Goal: Transaction & Acquisition: Purchase product/service

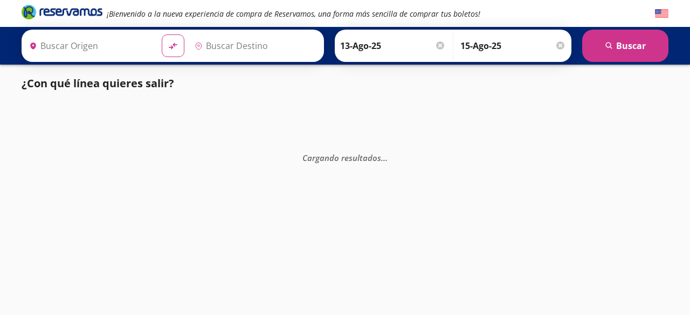
type input "[GEOGRAPHIC_DATA], [GEOGRAPHIC_DATA]"
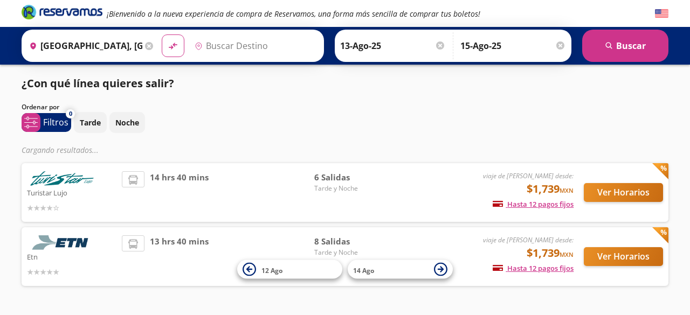
type input "[GEOGRAPHIC_DATA], [GEOGRAPHIC_DATA]"
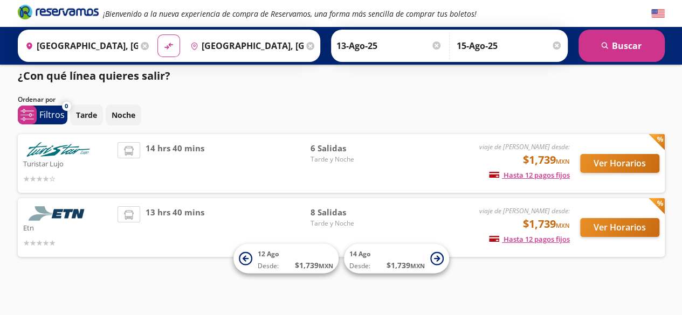
scroll to position [10, 0]
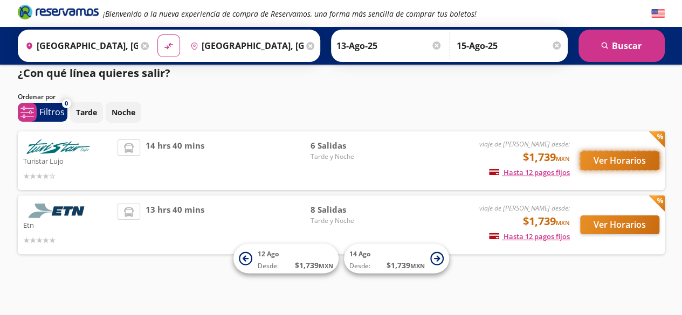
click at [605, 159] on button "Ver Horarios" at bounding box center [619, 160] width 79 height 19
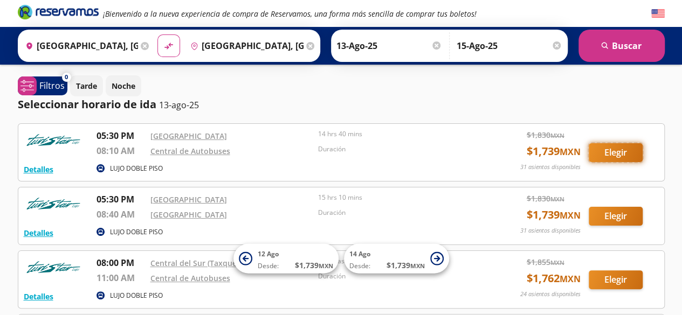
click at [610, 154] on button "Elegir" at bounding box center [616, 152] width 54 height 19
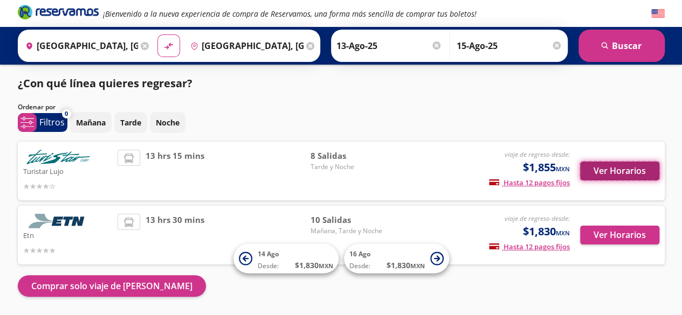
click at [613, 174] on button "Ver Horarios" at bounding box center [619, 171] width 79 height 19
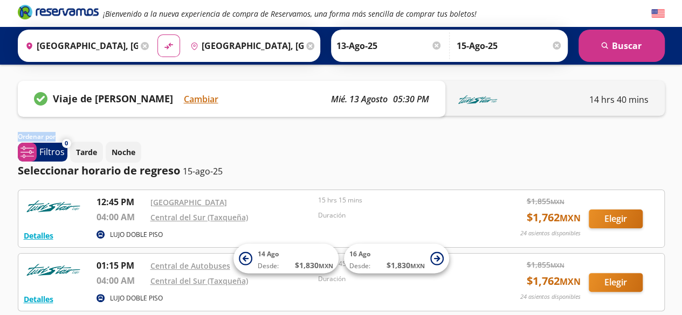
drag, startPoint x: 679, startPoint y: 113, endPoint x: 680, endPoint y: 134, distance: 21.0
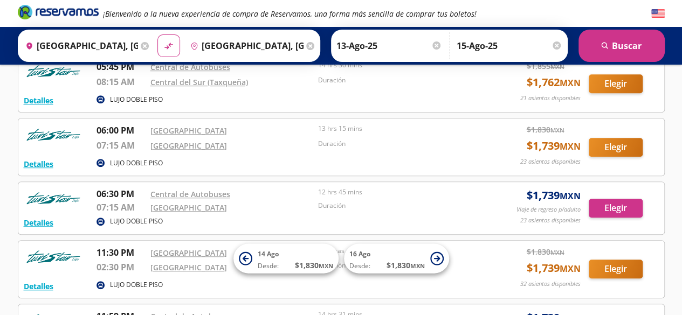
scroll to position [337, 0]
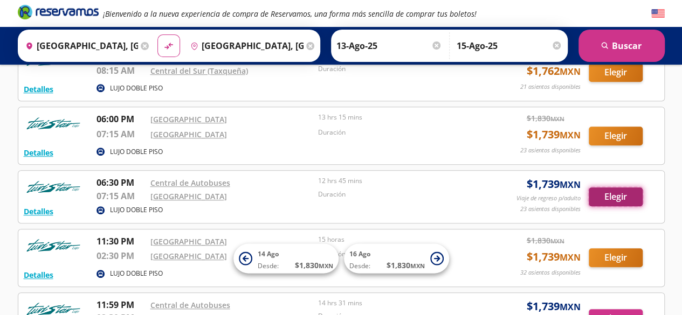
click at [609, 190] on button "Elegir" at bounding box center [616, 197] width 54 height 19
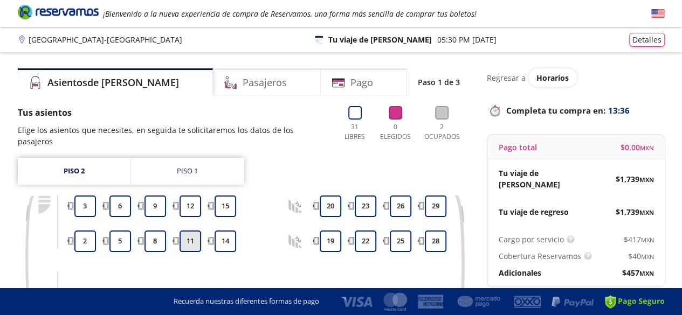
click at [186, 231] on button "11" at bounding box center [190, 242] width 22 height 22
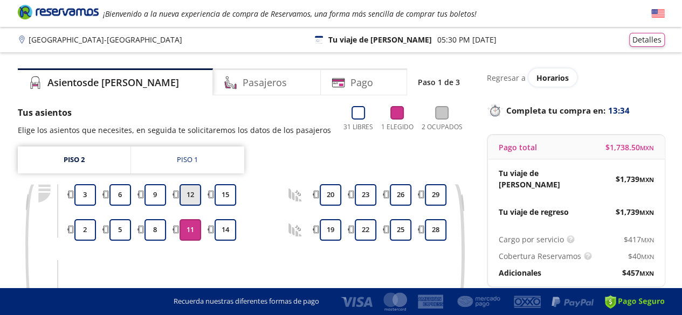
click at [188, 196] on button "12" at bounding box center [190, 195] width 22 height 22
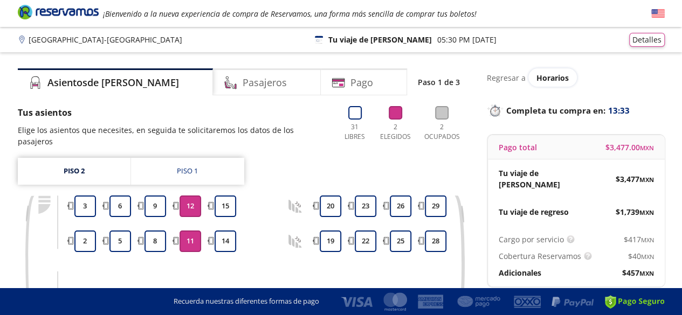
click at [188, 231] on button "11" at bounding box center [190, 242] width 22 height 22
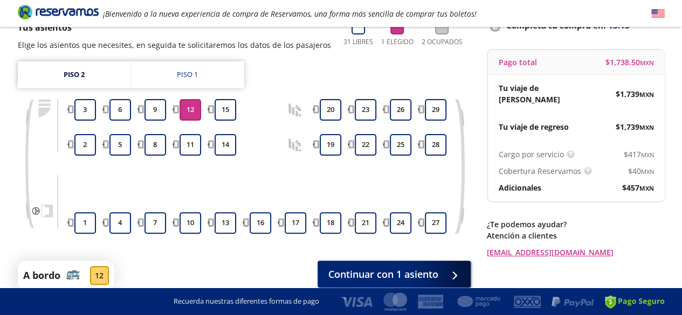
scroll to position [84, 0]
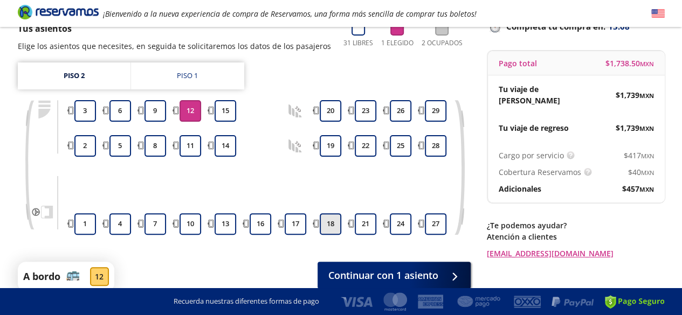
click at [327, 220] on button "18" at bounding box center [331, 224] width 22 height 22
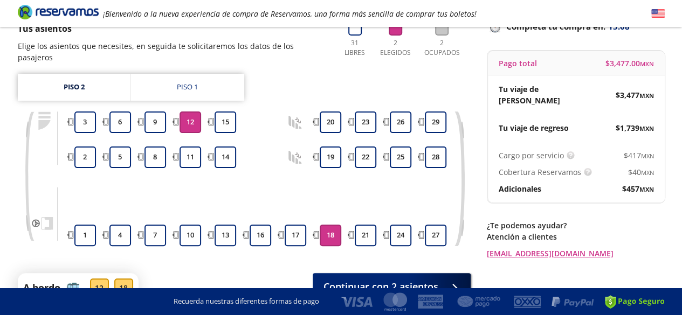
click at [327, 225] on button "18" at bounding box center [331, 236] width 22 height 22
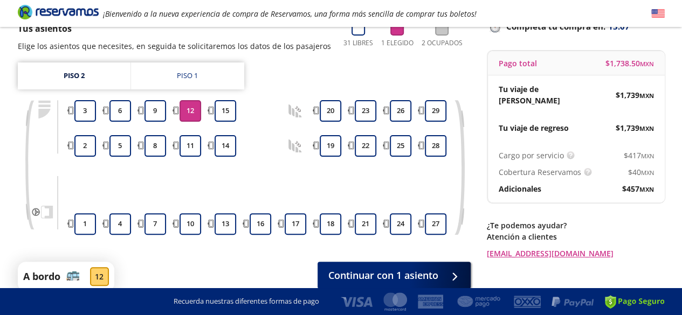
click at [194, 114] on button "12" at bounding box center [190, 111] width 22 height 22
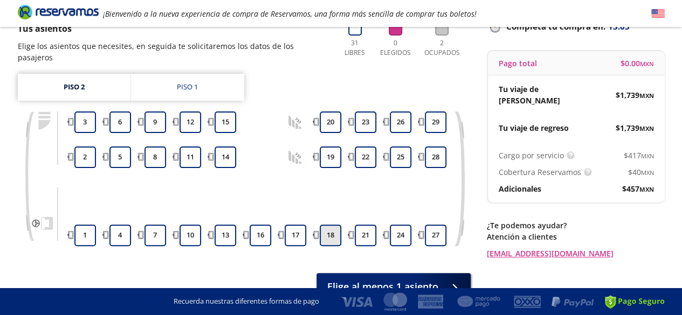
click at [332, 225] on button "18" at bounding box center [331, 236] width 22 height 22
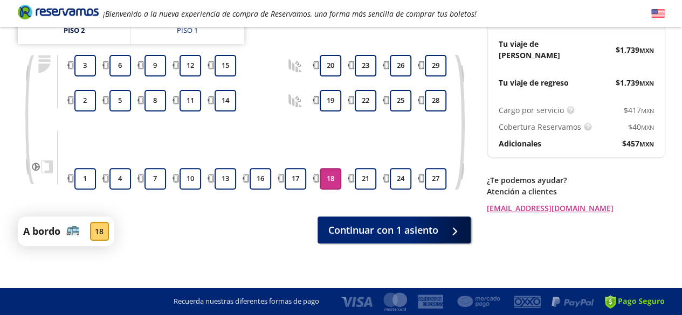
scroll to position [136, 0]
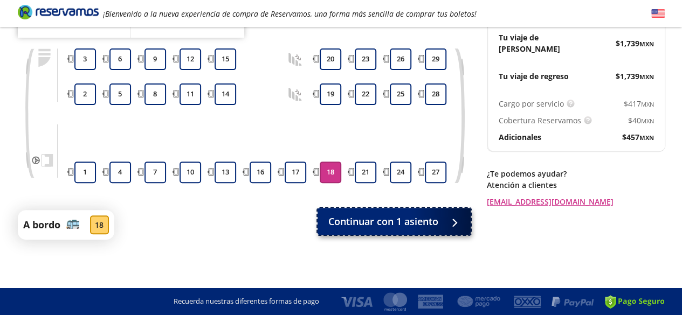
click at [402, 222] on span "Continuar con 1 asiento" at bounding box center [383, 222] width 110 height 15
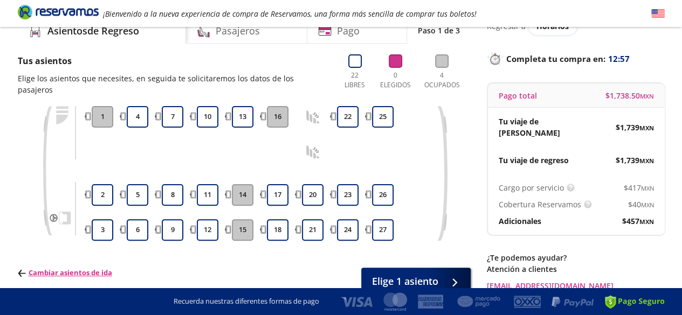
scroll to position [52, 0]
click at [245, 106] on button "13" at bounding box center [243, 117] width 22 height 22
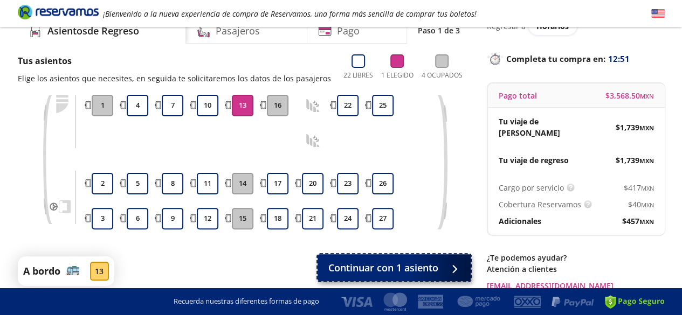
click at [370, 267] on span "Continuar con 1 asiento" at bounding box center [383, 268] width 110 height 15
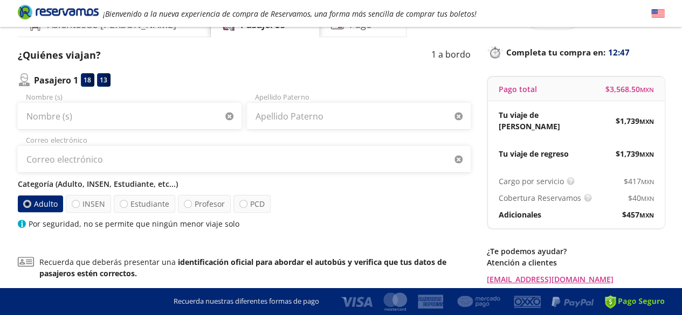
scroll to position [57, 0]
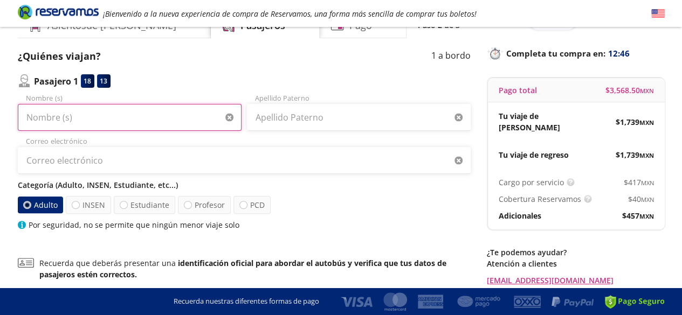
click at [58, 121] on input "Nombre (s)" at bounding box center [130, 117] width 224 height 27
type input "[PERSON_NAME]"
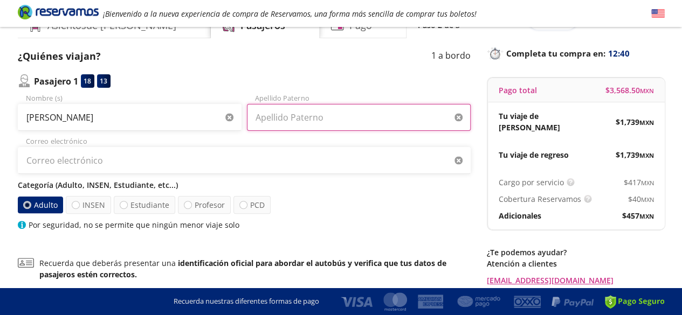
click at [301, 122] on input "Apellido Paterno" at bounding box center [359, 117] width 224 height 27
type input "[GEOGRAPHIC_DATA]"
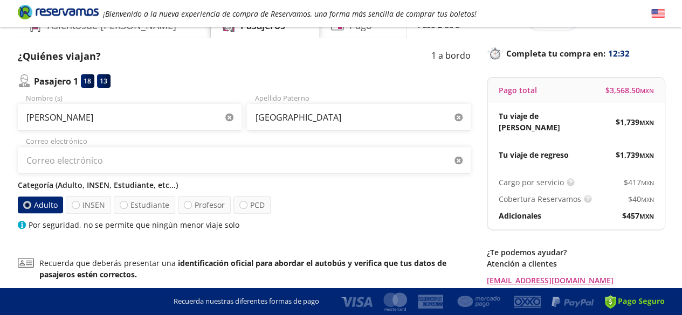
click at [81, 143] on div "Correo electrónico" at bounding box center [244, 155] width 453 height 38
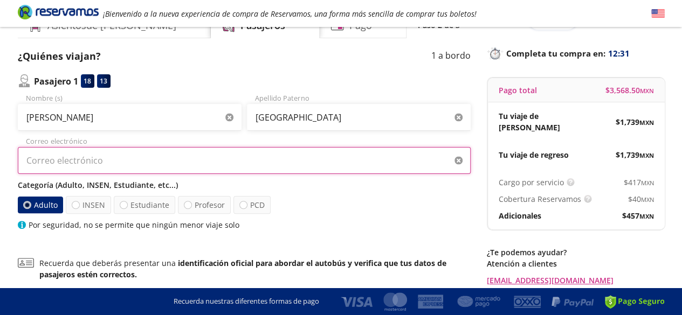
click at [73, 165] on input "Correo electrónico" at bounding box center [244, 160] width 453 height 27
type input "[EMAIL_ADDRESS][DOMAIN_NAME]"
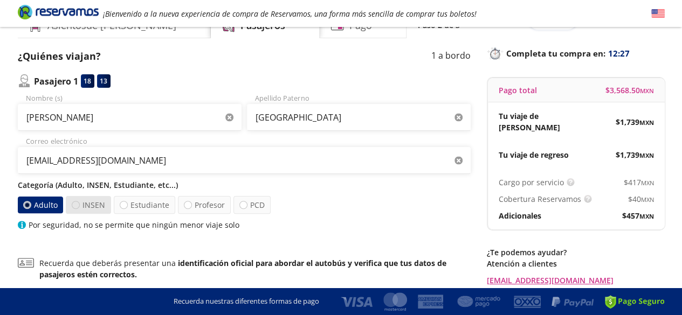
click at [78, 204] on div at bounding box center [76, 205] width 8 height 8
click at [78, 204] on input "INSEN" at bounding box center [75, 205] width 7 height 7
radio input "true"
radio input "false"
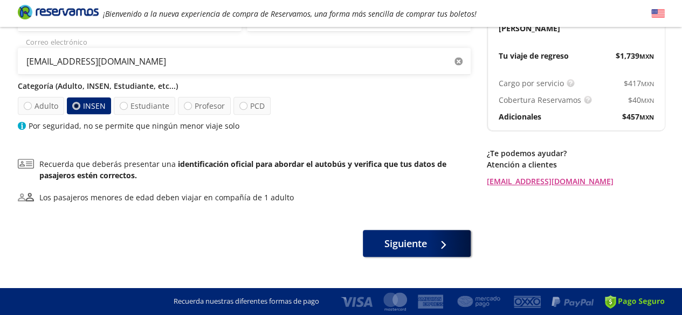
scroll to position [173, 0]
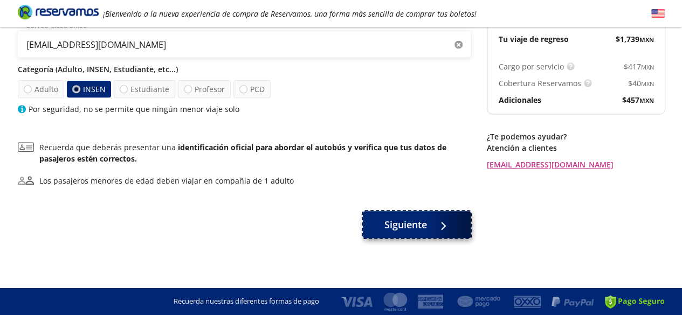
click at [414, 226] on span "Siguiente" at bounding box center [405, 225] width 43 height 15
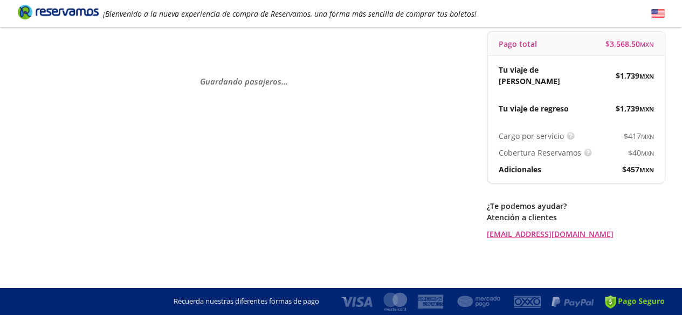
scroll to position [0, 0]
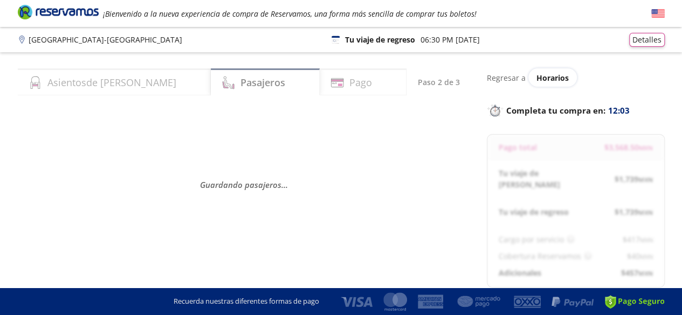
select select "MX"
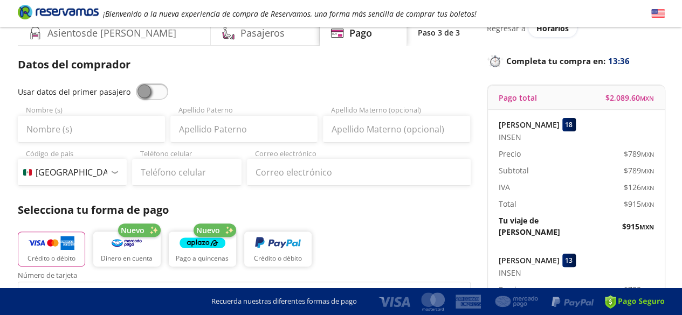
scroll to position [60, 0]
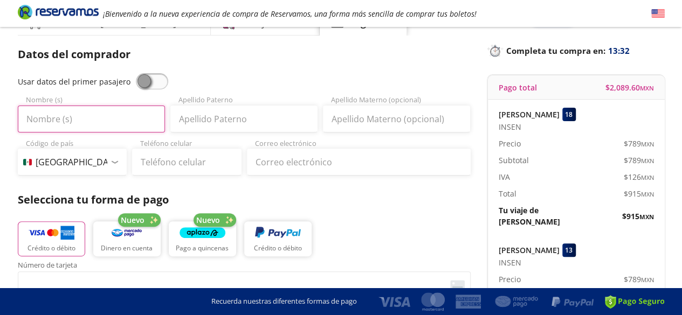
click at [64, 122] on input "Nombre (s)" at bounding box center [91, 119] width 147 height 27
click at [152, 83] on span at bounding box center [152, 81] width 32 height 16
click at [136, 73] on input "checkbox" at bounding box center [136, 73] width 0 height 0
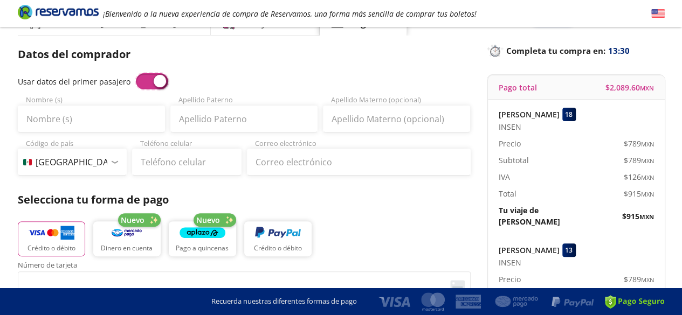
type input "[PERSON_NAME]"
type input "[GEOGRAPHIC_DATA]"
type input "[EMAIL_ADDRESS][DOMAIN_NAME]"
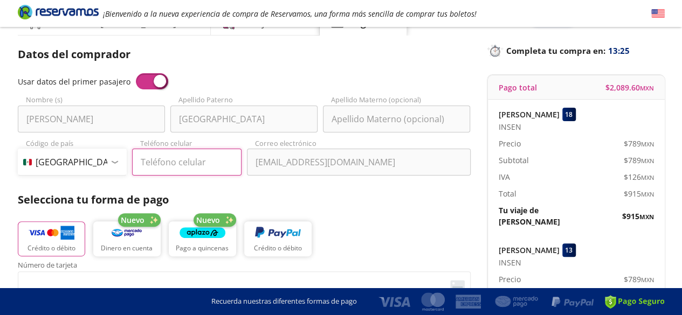
click at [152, 165] on input "Teléfono celular" at bounding box center [186, 162] width 109 height 27
type input "55 8556 7022"
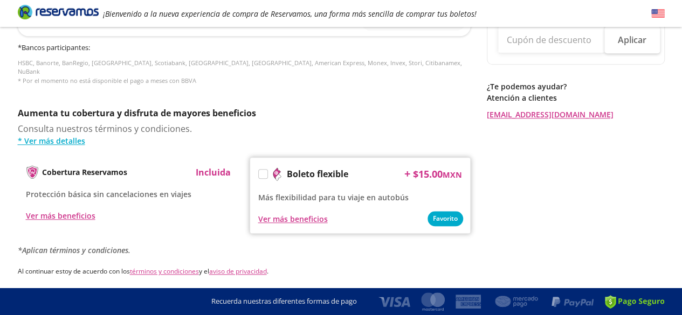
scroll to position [547, 0]
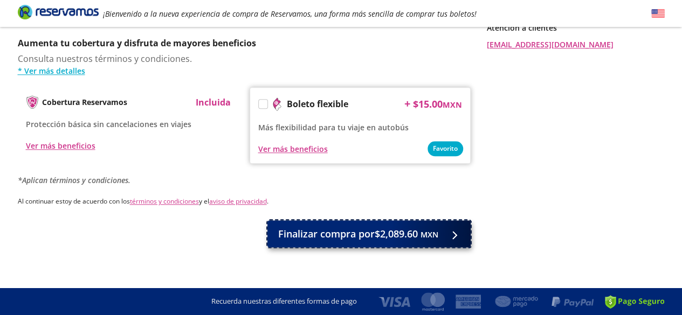
click at [369, 227] on span "Finalizar compra por $2,089.60 MXN" at bounding box center [358, 234] width 160 height 15
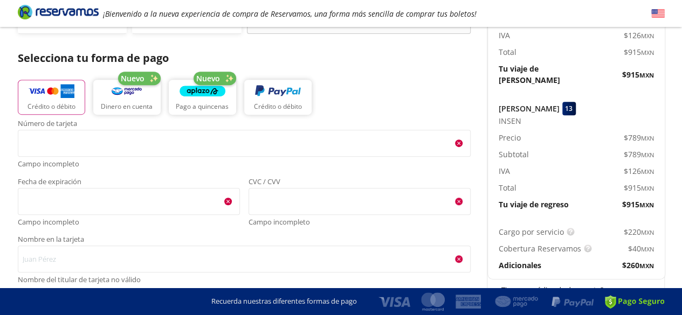
scroll to position [204, 0]
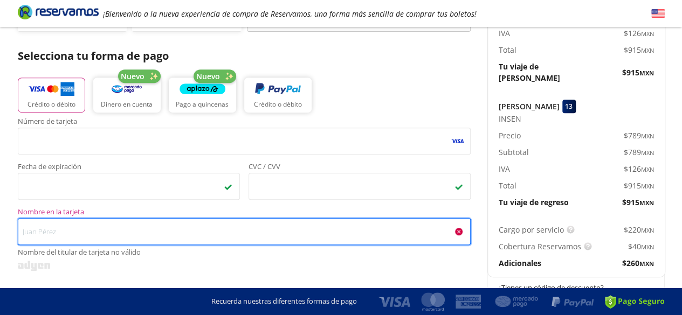
click at [54, 235] on input "Nombre en la tarjeta Nombre del titular de tarjeta no válido" at bounding box center [244, 231] width 453 height 27
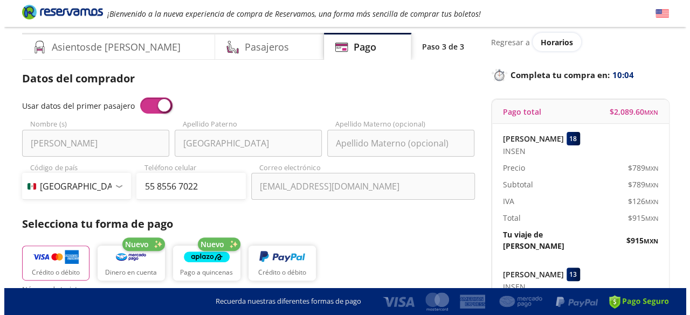
scroll to position [0, 0]
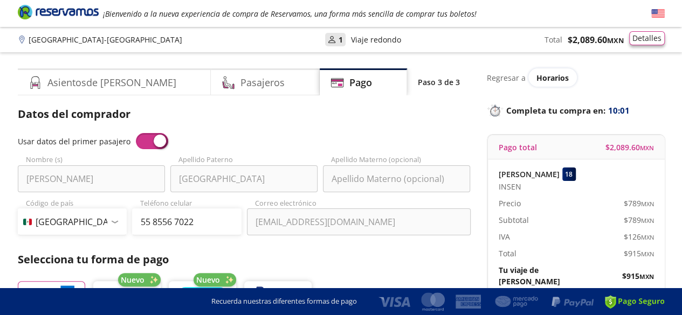
type input "[PERSON_NAME]"
click at [644, 38] on button "Detalles" at bounding box center [647, 38] width 36 height 14
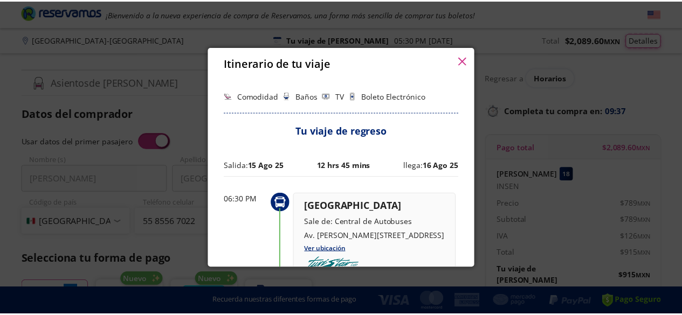
scroll to position [350, 0]
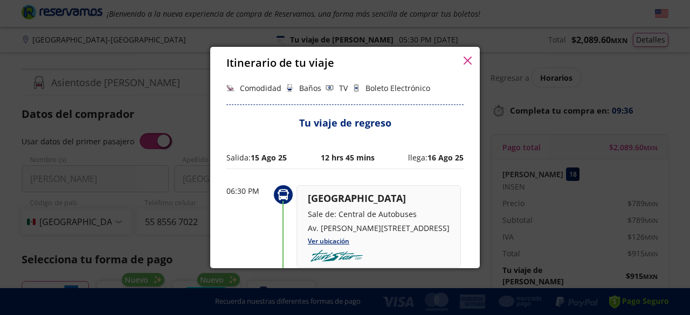
click at [469, 61] on icon "button" at bounding box center [468, 61] width 8 height 8
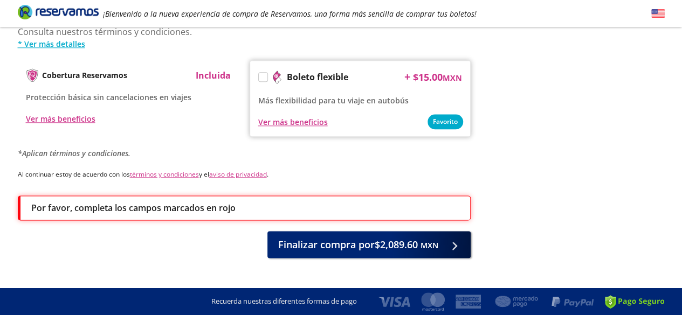
scroll to position [582, 0]
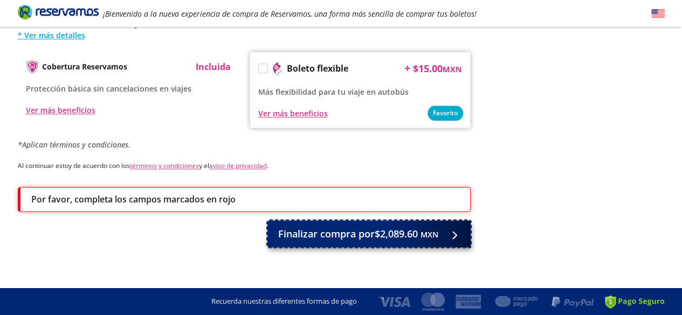
click at [365, 230] on span "Finalizar compra por $2,089.60 MXN" at bounding box center [358, 234] width 160 height 15
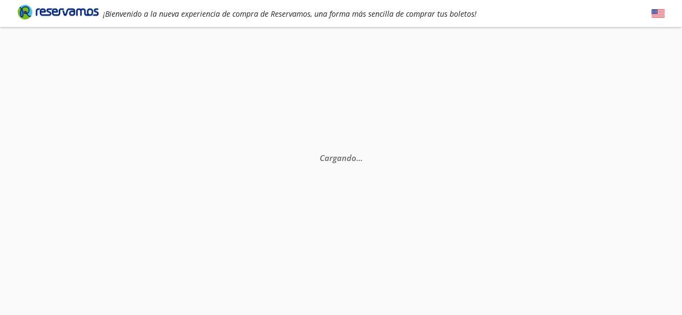
scroll to position [0, 0]
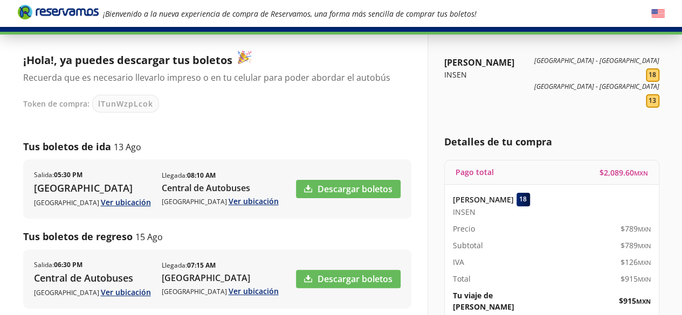
scroll to position [56, 0]
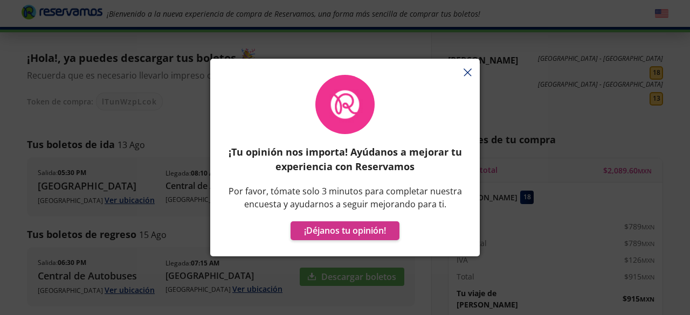
click at [467, 74] on div "¡Tu opinión nos importa! Ayúdanos a mejorar tu experiencia con Reservamos Por f…" at bounding box center [345, 163] width 270 height 187
click at [469, 76] on div "¡Tu opinión nos importa! Ayúdanos a mejorar tu experiencia con Reservamos Por f…" at bounding box center [345, 163] width 270 height 187
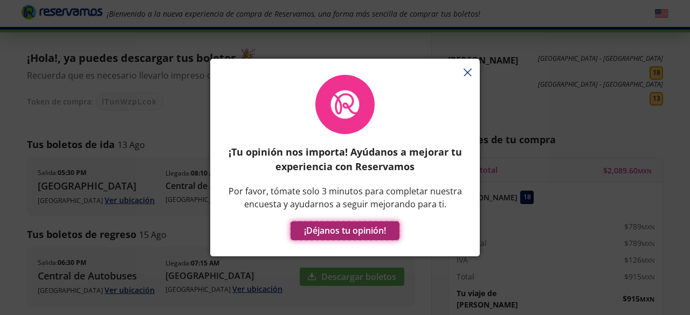
click at [338, 231] on button "¡Déjanos tu opinión!" at bounding box center [345, 231] width 109 height 19
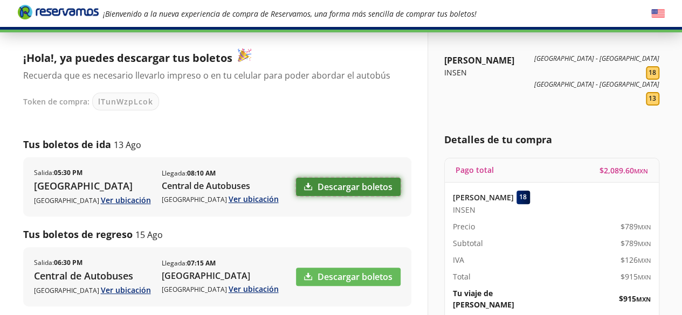
click at [332, 186] on link "Descargar boletos" at bounding box center [348, 187] width 105 height 18
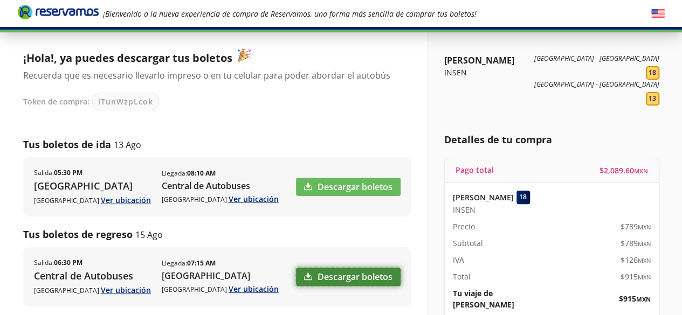
click at [338, 275] on link "Descargar boletos" at bounding box center [348, 277] width 105 height 18
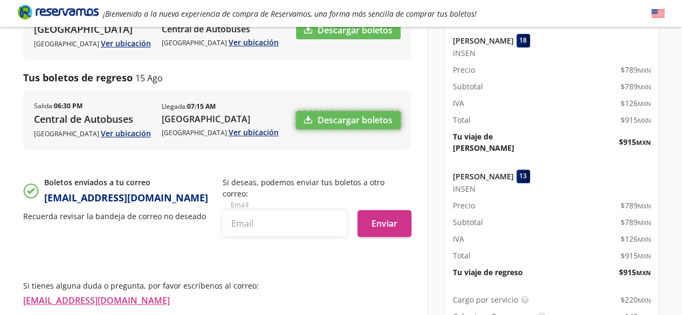
scroll to position [286, 0]
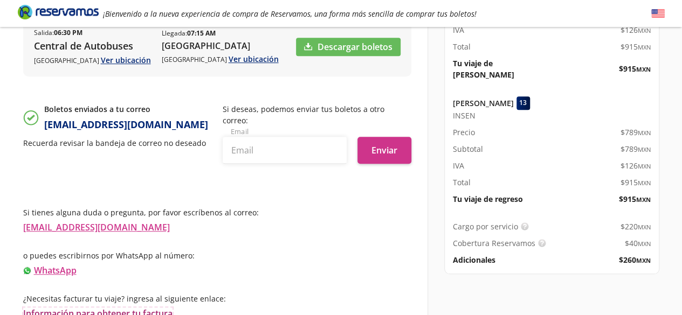
click at [87, 308] on link "Información para obtener tu factura" at bounding box center [97, 314] width 149 height 12
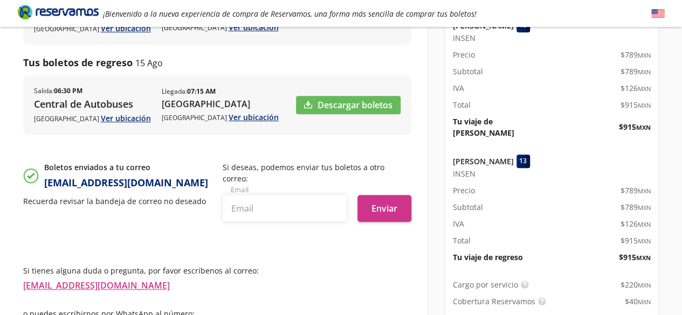
scroll to position [229, 0]
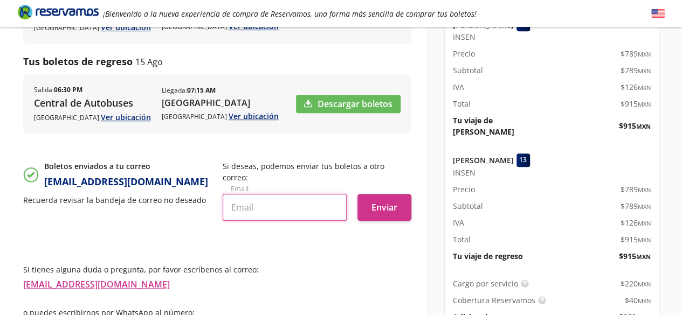
click at [240, 201] on input "text" at bounding box center [285, 207] width 124 height 27
type input "m"
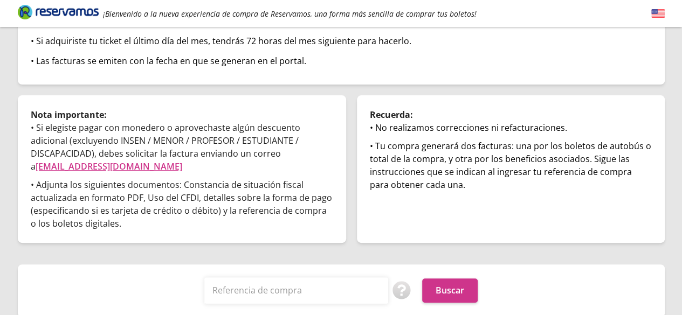
scroll to position [166, 0]
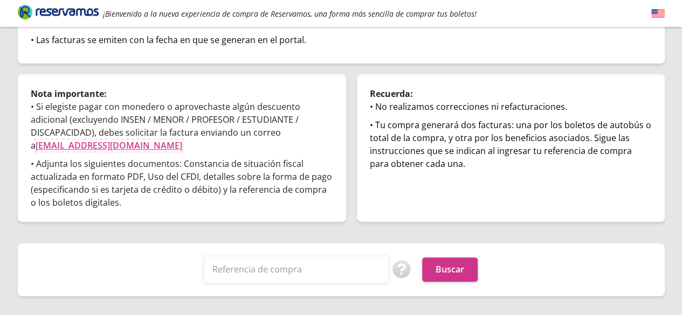
drag, startPoint x: 218, startPoint y: 132, endPoint x: 329, endPoint y: 131, distance: 111.0
click at [329, 131] on p "• Si elegiste pagar con monedero o aprovechaste algún descuento adicional (excl…" at bounding box center [182, 126] width 302 height 52
drag, startPoint x: 331, startPoint y: 131, endPoint x: 218, endPoint y: 137, distance: 113.3
click at [218, 137] on p "• Si elegiste pagar con monedero o aprovechaste algún descuento adicional (excl…" at bounding box center [182, 126] width 302 height 52
copy link "facturas@reservamos.mx"
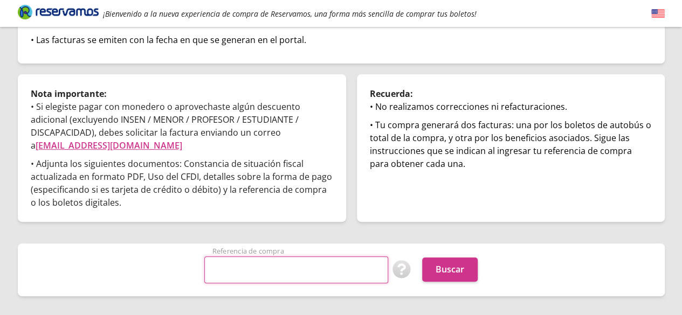
click at [275, 260] on input "Referencia de compra" at bounding box center [296, 270] width 184 height 27
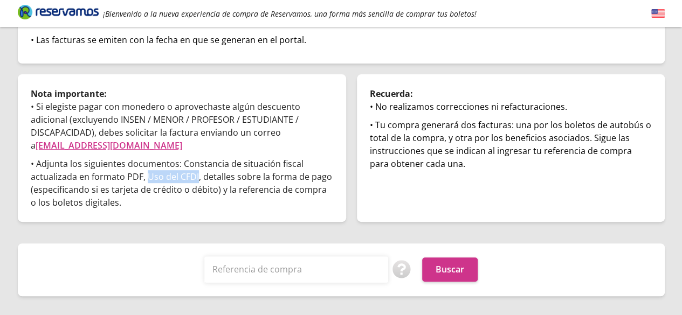
drag, startPoint x: 147, startPoint y: 163, endPoint x: 195, endPoint y: 162, distance: 48.5
click at [195, 162] on p "• Adjunta los siguientes documentos: Constancia de situación fiscal actualizada…" at bounding box center [182, 183] width 302 height 52
copy p "Uso del CFDI"
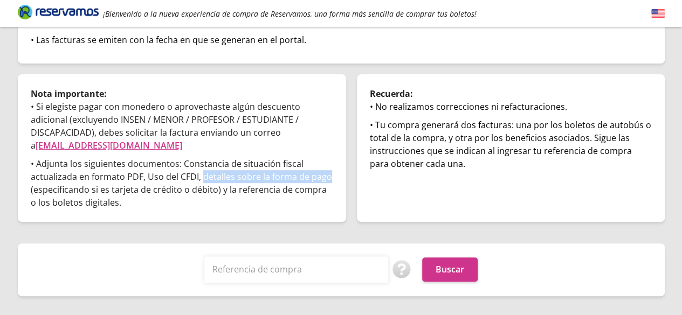
drag, startPoint x: 201, startPoint y: 164, endPoint x: 330, endPoint y: 165, distance: 128.8
click at [330, 165] on p "• Adjunta los siguientes documentos: Constancia de situación fiscal actualizada…" at bounding box center [182, 183] width 302 height 52
copy p "detalles sobre la forma de pago"
click at [330, 165] on p "• Adjunta los siguientes documentos: Constancia de situación fiscal actualizada…" at bounding box center [182, 183] width 302 height 52
